Goal: Browse casually: Explore the website without a specific task or goal

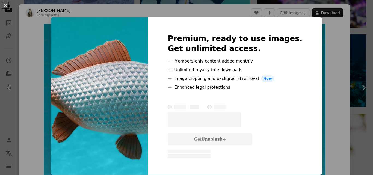
scroll to position [818, 0]
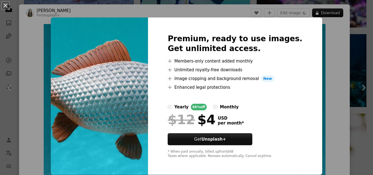
click at [125, 82] on img at bounding box center [99, 95] width 97 height 157
click at [333, 45] on div "An X shape Premium, ready to use images. Get unlimited access. A plus sign Memb…" at bounding box center [186, 87] width 373 height 175
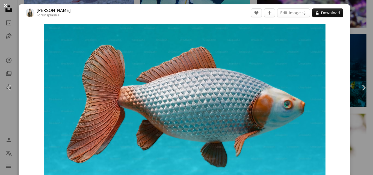
click at [7, 2] on button "An X shape" at bounding box center [5, 5] width 7 height 7
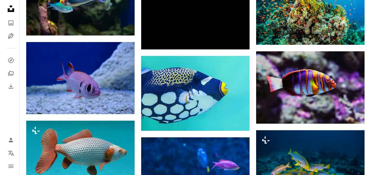
scroll to position [702, 0]
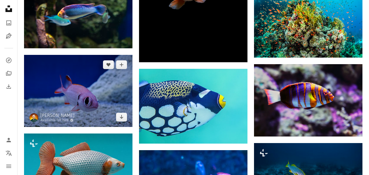
click at [66, 100] on img at bounding box center [78, 91] width 108 height 72
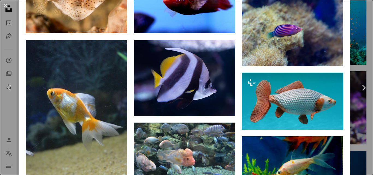
scroll to position [1255, 0]
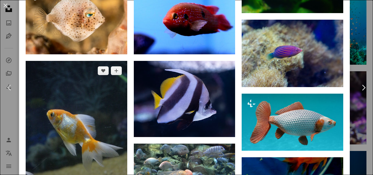
click at [73, 99] on img at bounding box center [76, 137] width 101 height 152
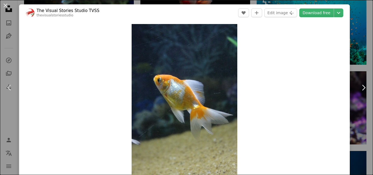
click at [4, 4] on button "An X shape" at bounding box center [5, 5] width 7 height 7
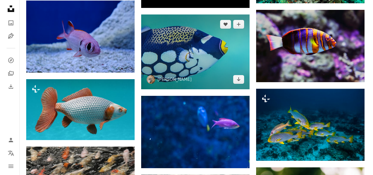
scroll to position [756, 0]
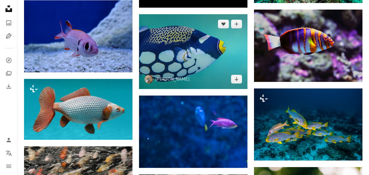
click at [184, 56] on img at bounding box center [193, 51] width 108 height 75
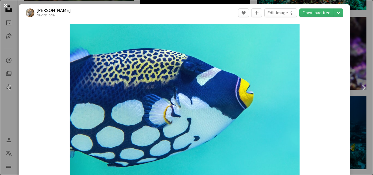
click at [4, 4] on button "An X shape" at bounding box center [5, 5] width 7 height 7
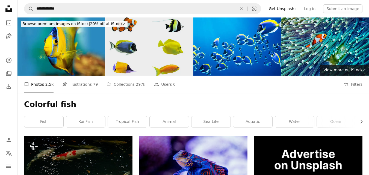
click at [158, 47] on img at bounding box center [148, 46] width 87 height 58
